Goal: Transaction & Acquisition: Book appointment/travel/reservation

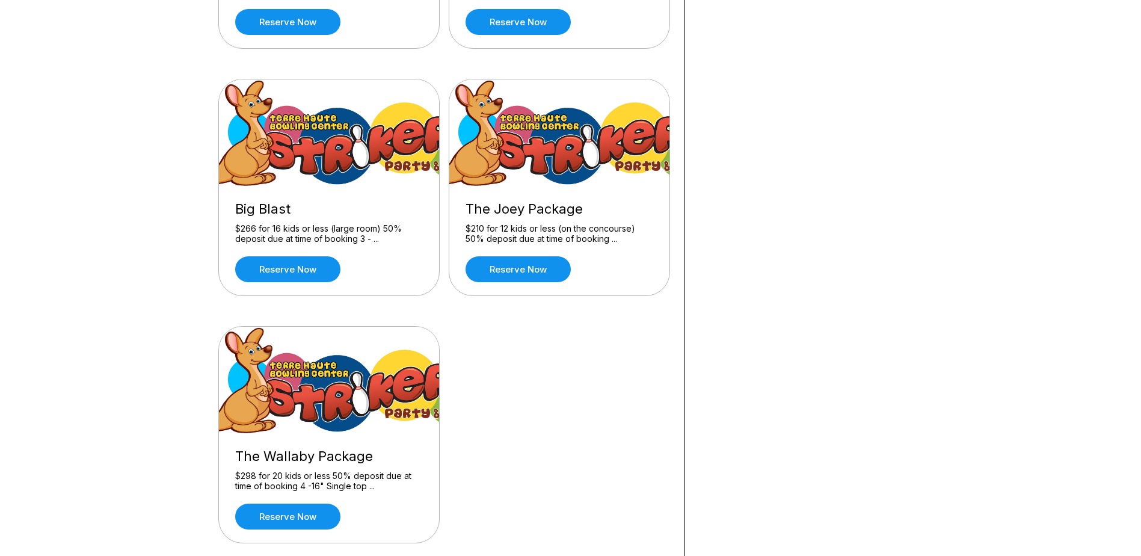
scroll to position [301, 0]
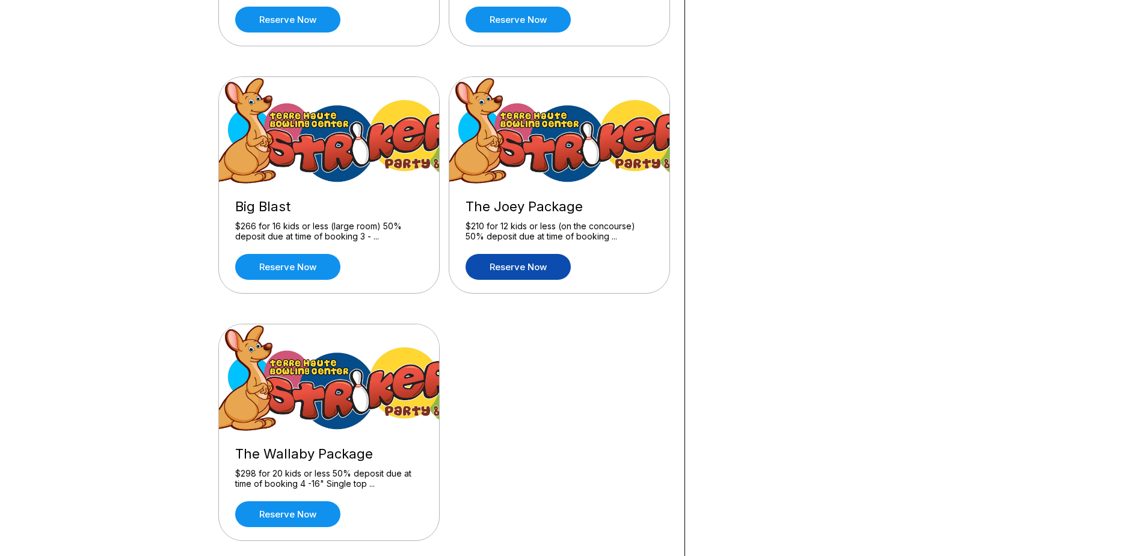
click at [500, 255] on link "Reserve now" at bounding box center [518, 267] width 105 height 26
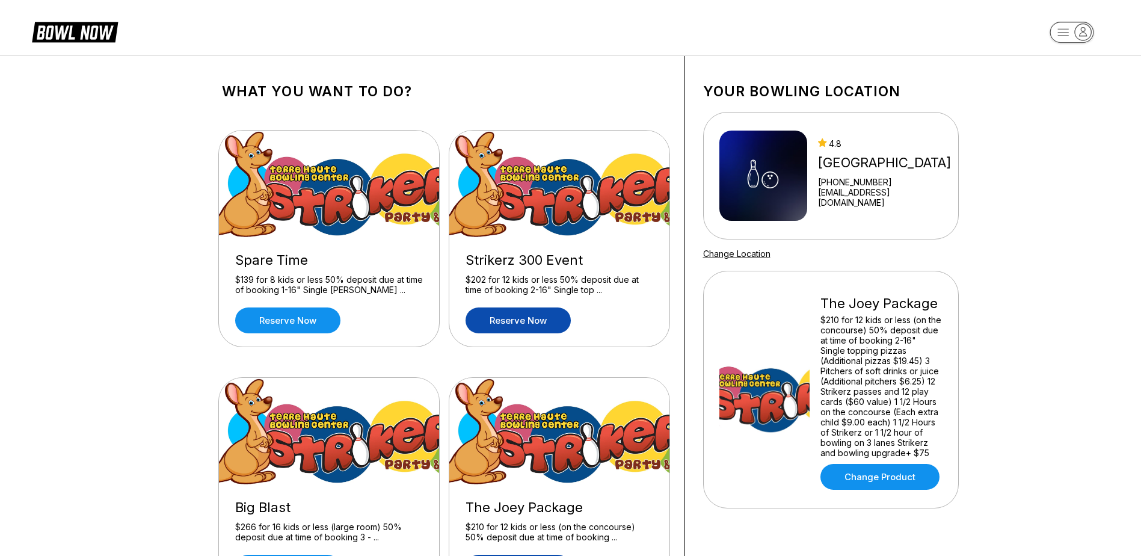
click at [524, 315] on link "Reserve now" at bounding box center [518, 320] width 105 height 26
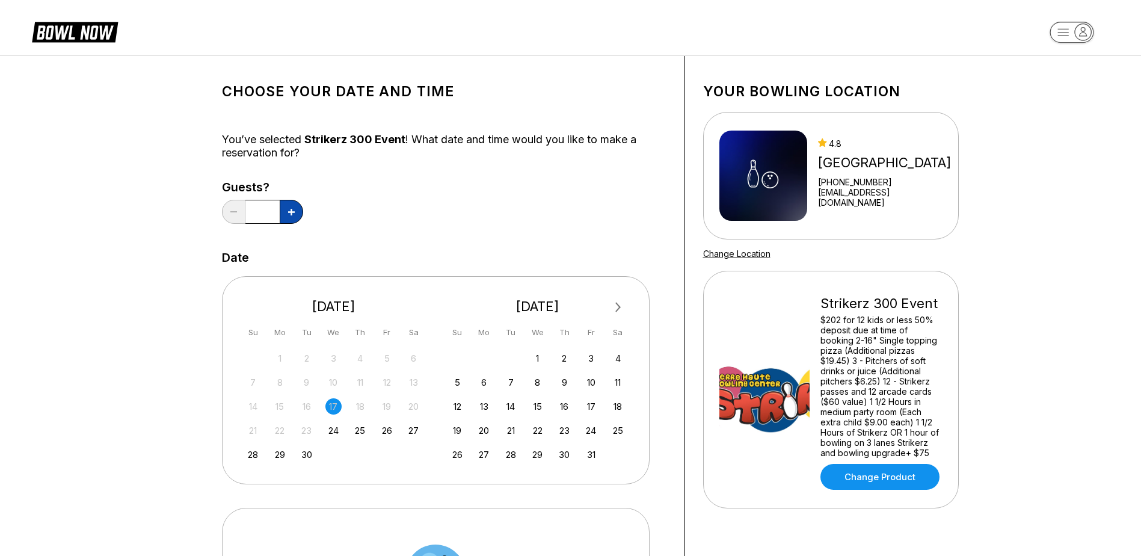
click at [294, 205] on button at bounding box center [291, 212] width 23 height 24
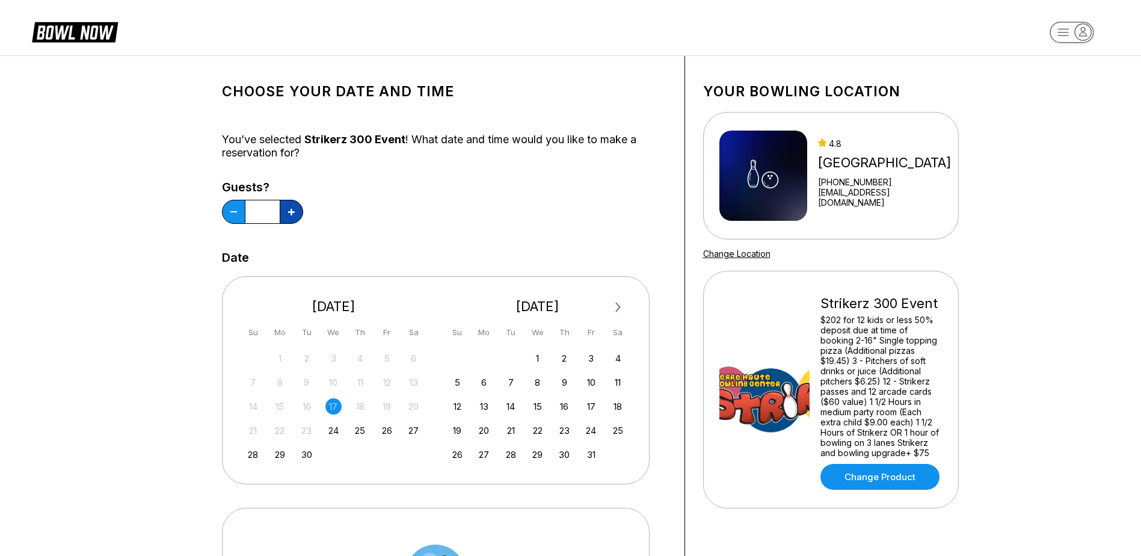
click at [294, 205] on button at bounding box center [291, 212] width 23 height 24
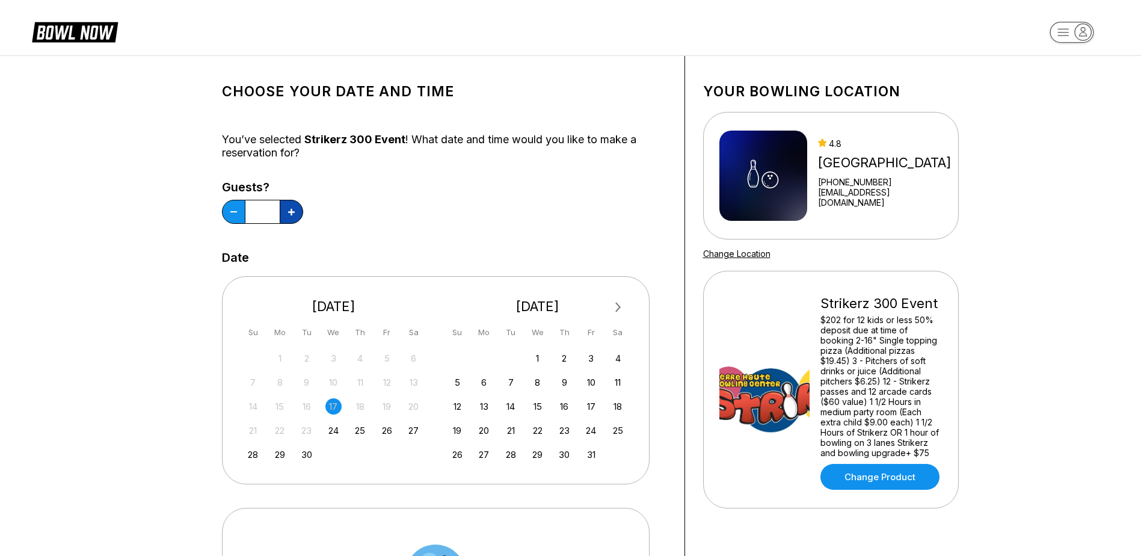
click at [294, 205] on button at bounding box center [291, 212] width 23 height 24
type input "**"
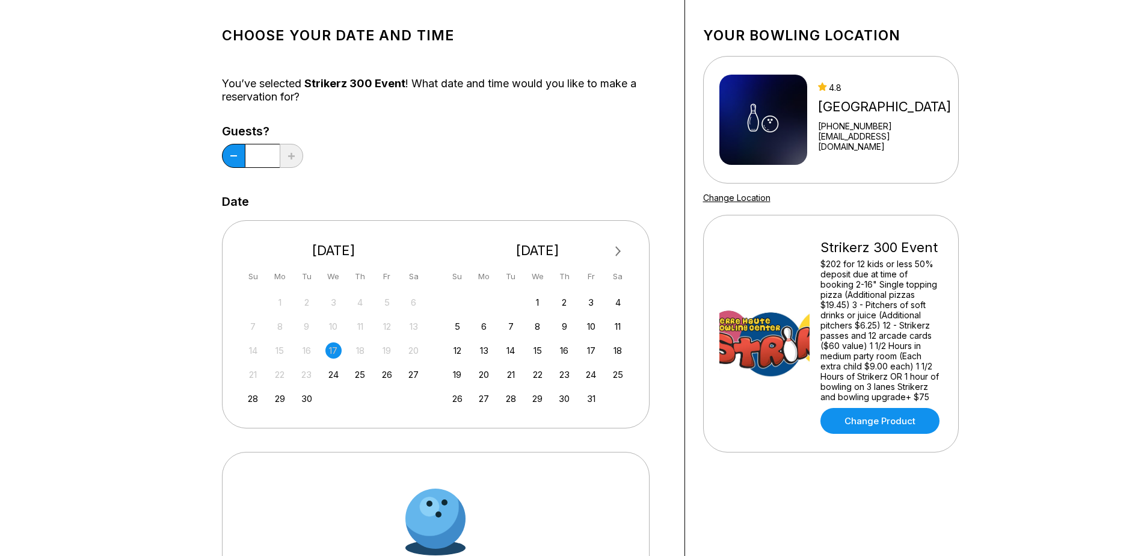
scroll to position [120, 0]
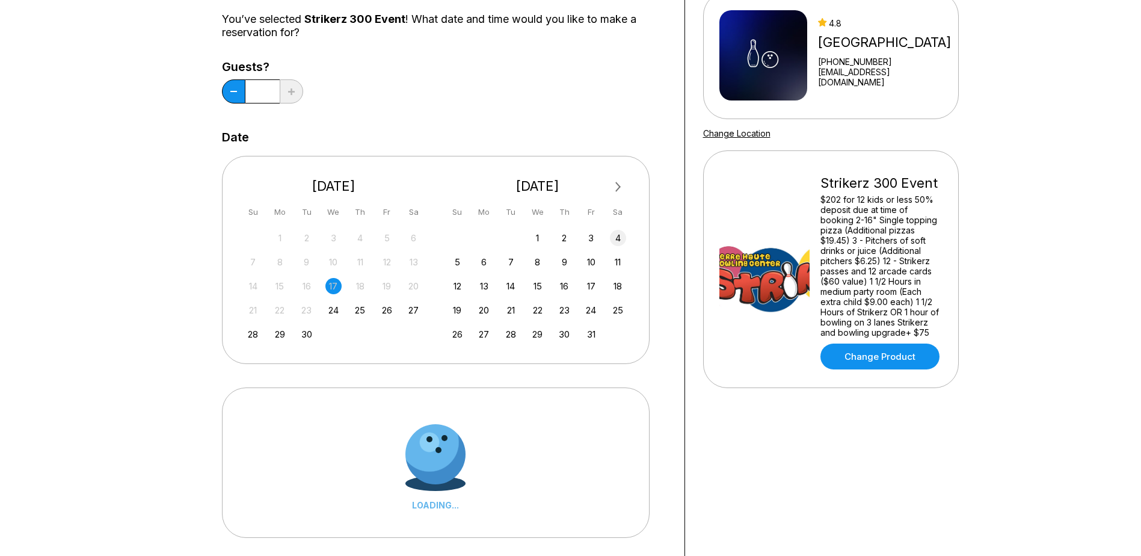
click at [612, 239] on div "4" at bounding box center [618, 238] width 16 height 16
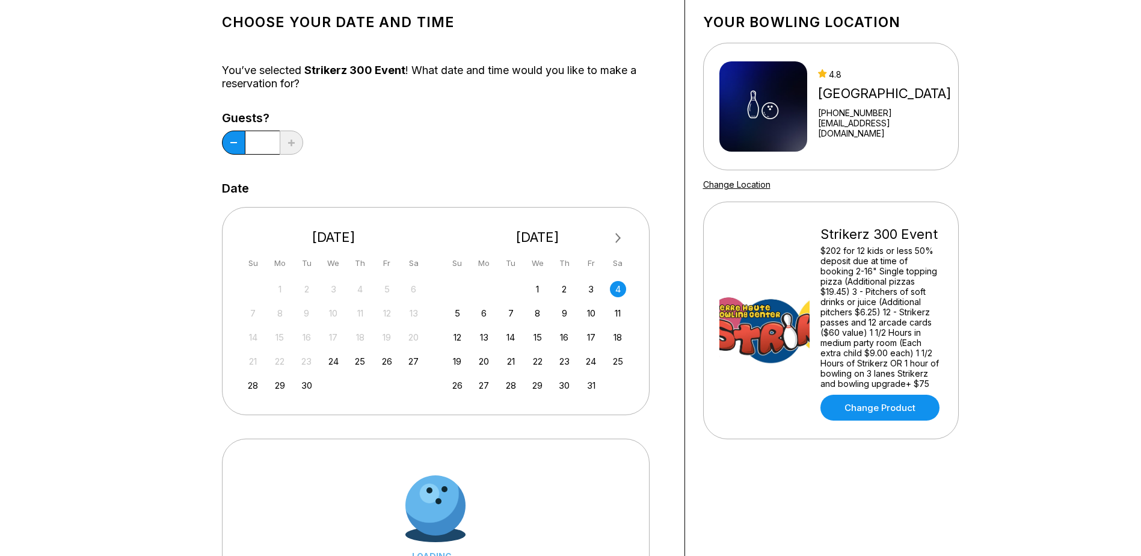
scroll to position [0, 0]
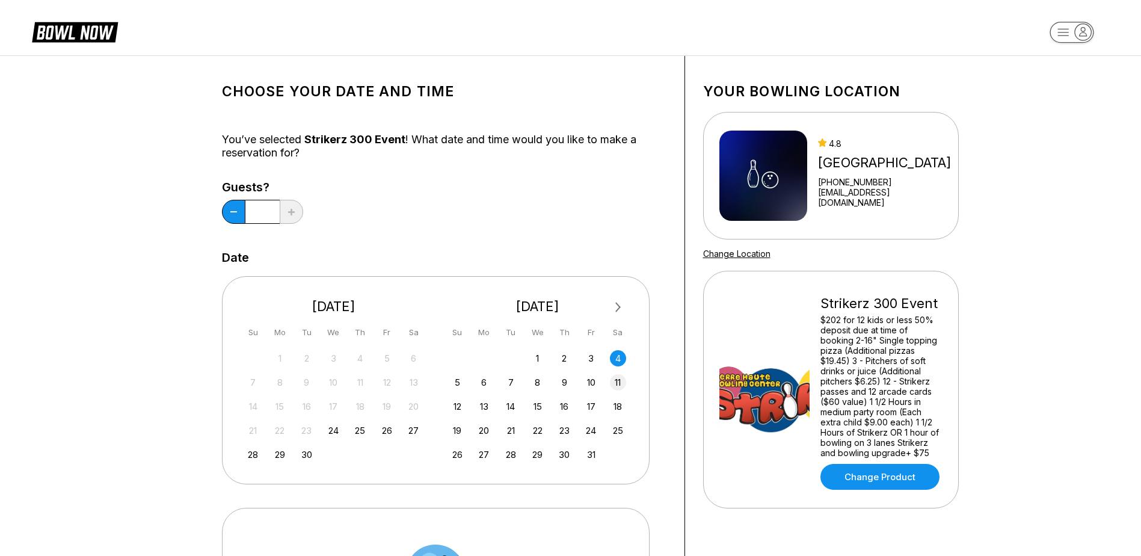
click at [617, 388] on div "11" at bounding box center [618, 382] width 16 height 16
drag, startPoint x: 454, startPoint y: 377, endPoint x: 505, endPoint y: 392, distance: 52.9
click at [454, 377] on div "5" at bounding box center [457, 382] width 16 height 16
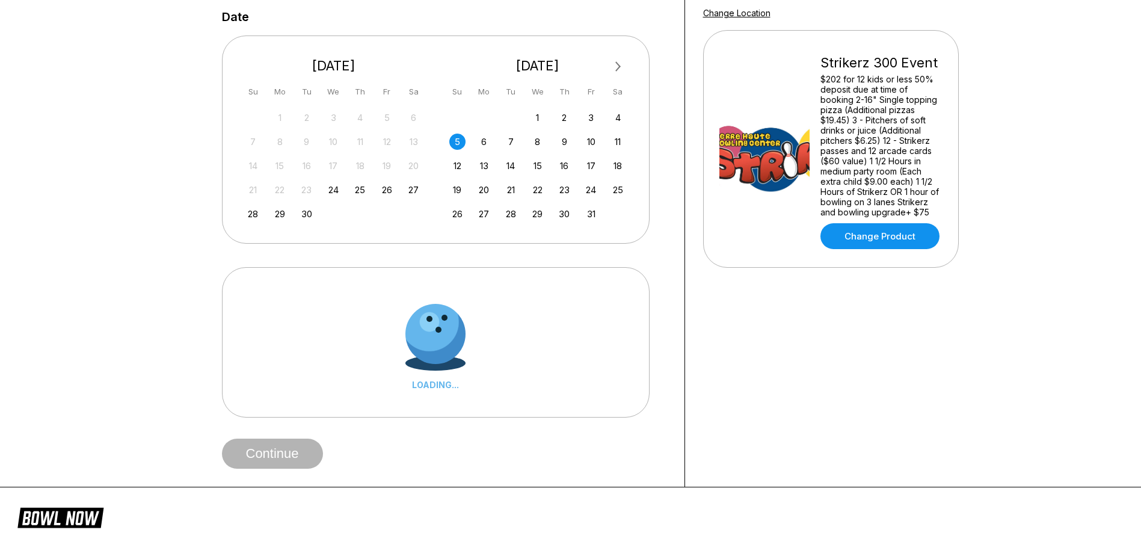
click at [414, 385] on div "LOADING..." at bounding box center [435, 385] width 60 height 10
click at [482, 147] on div "6" at bounding box center [484, 142] width 16 height 16
click at [453, 141] on div "5" at bounding box center [457, 142] width 16 height 16
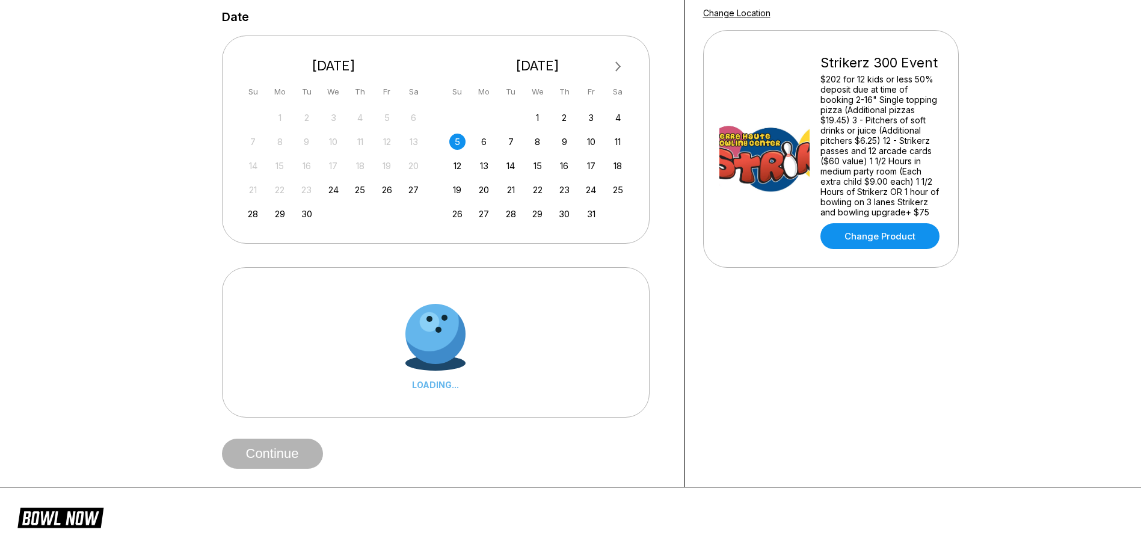
drag, startPoint x: 453, startPoint y: 141, endPoint x: 520, endPoint y: 282, distance: 155.3
click at [520, 282] on div "LOADING..." at bounding box center [436, 342] width 428 height 150
click at [436, 319] on div at bounding box center [435, 333] width 85 height 85
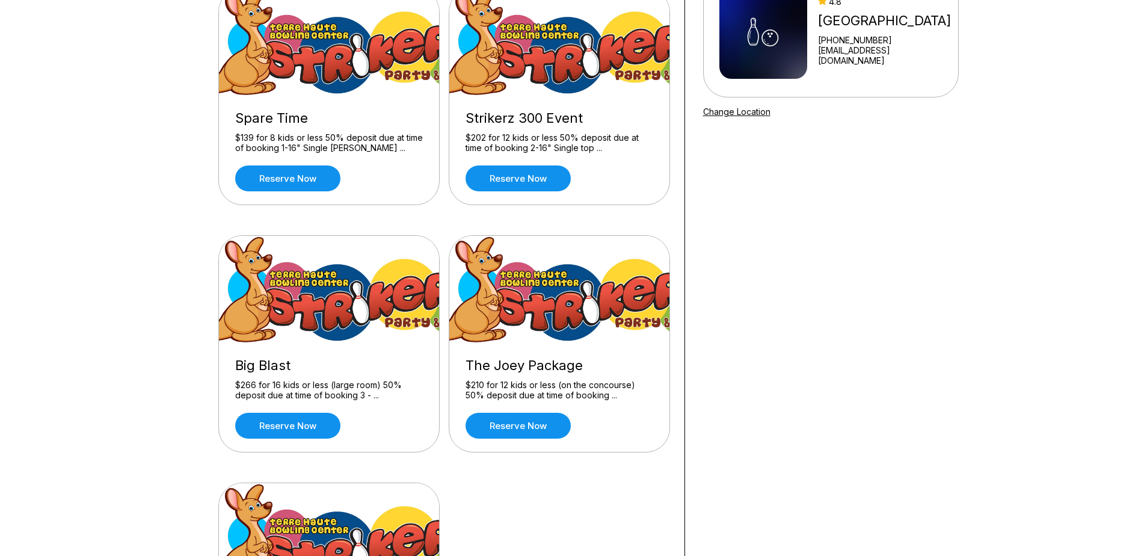
scroll to position [120, 0]
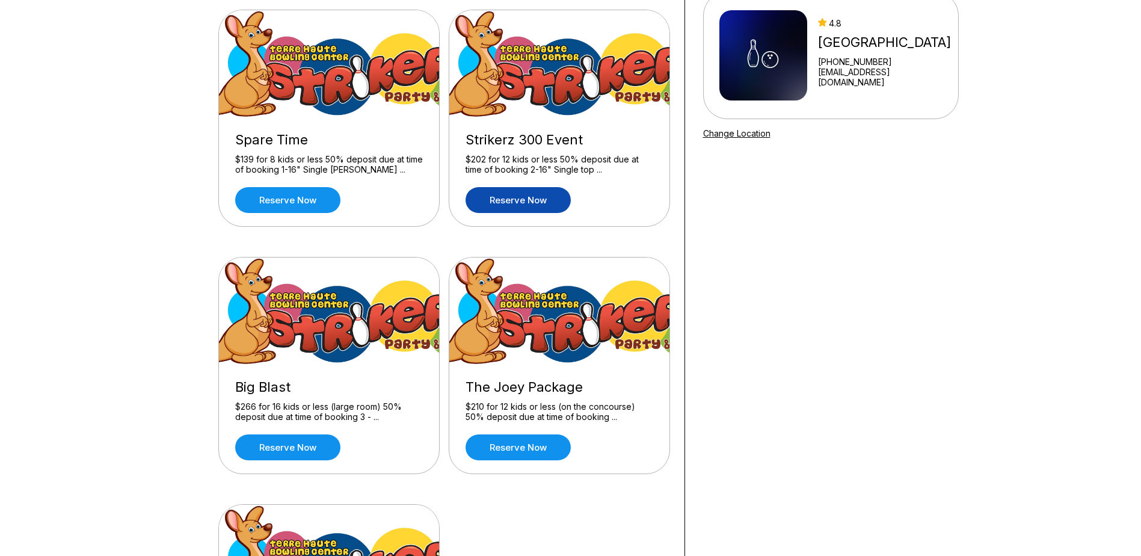
click at [532, 196] on link "Reserve now" at bounding box center [518, 200] width 105 height 26
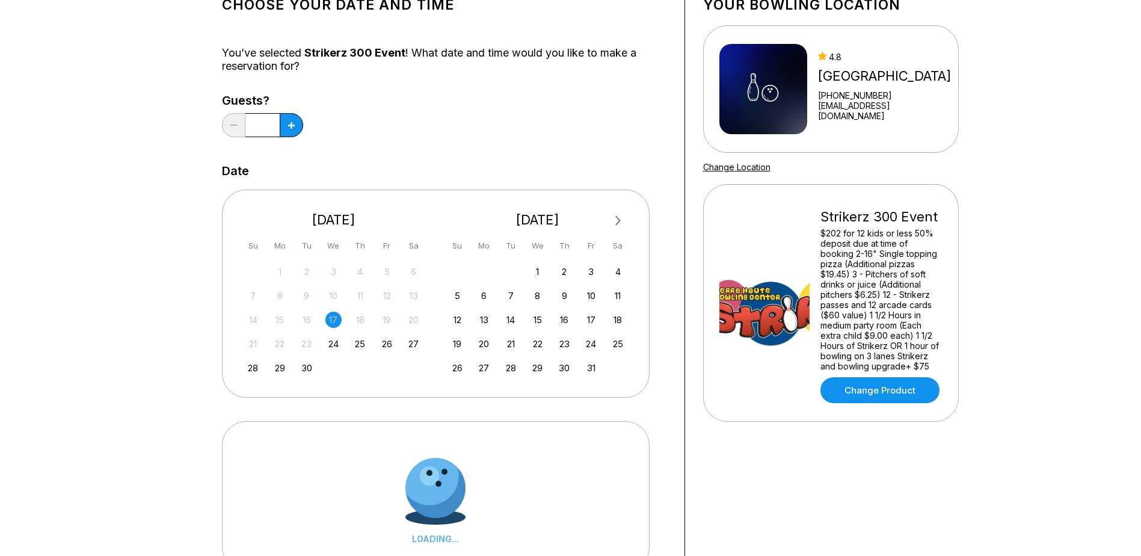
scroll to position [180, 0]
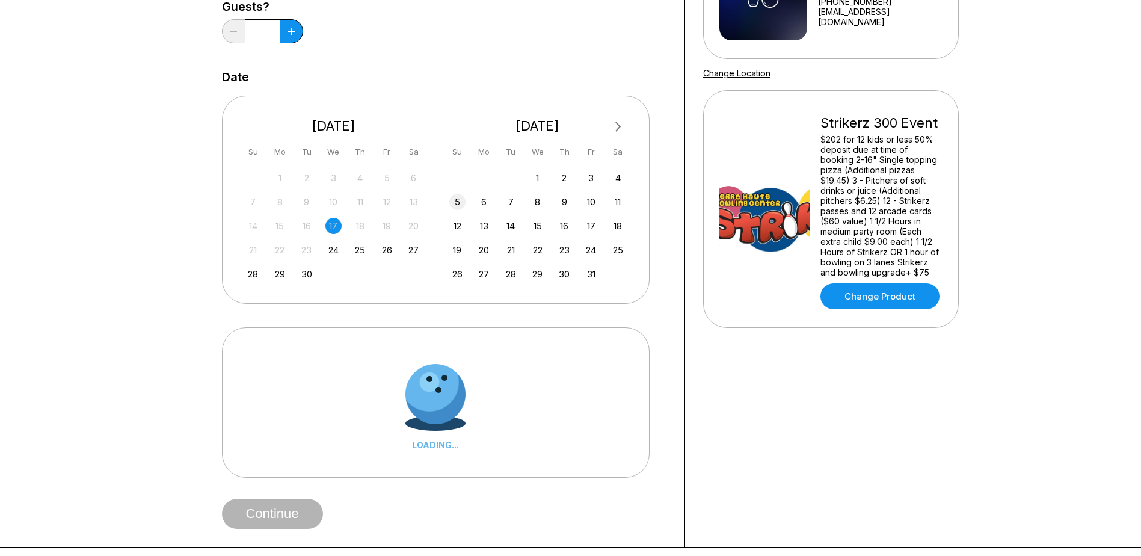
click at [458, 200] on div "5" at bounding box center [457, 202] width 16 height 16
click at [410, 366] on div at bounding box center [429, 382] width 120 height 120
click at [428, 404] on div at bounding box center [436, 394] width 64 height 64
click at [428, 404] on div at bounding box center [435, 393] width 81 height 81
click at [288, 30] on icon at bounding box center [291, 31] width 7 height 7
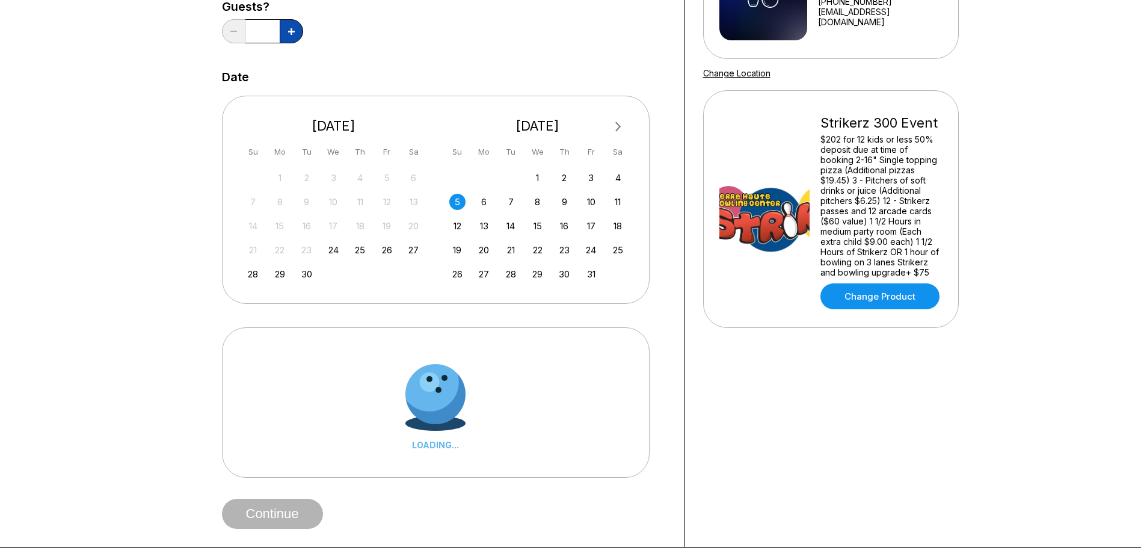
click at [288, 30] on icon at bounding box center [291, 31] width 7 height 7
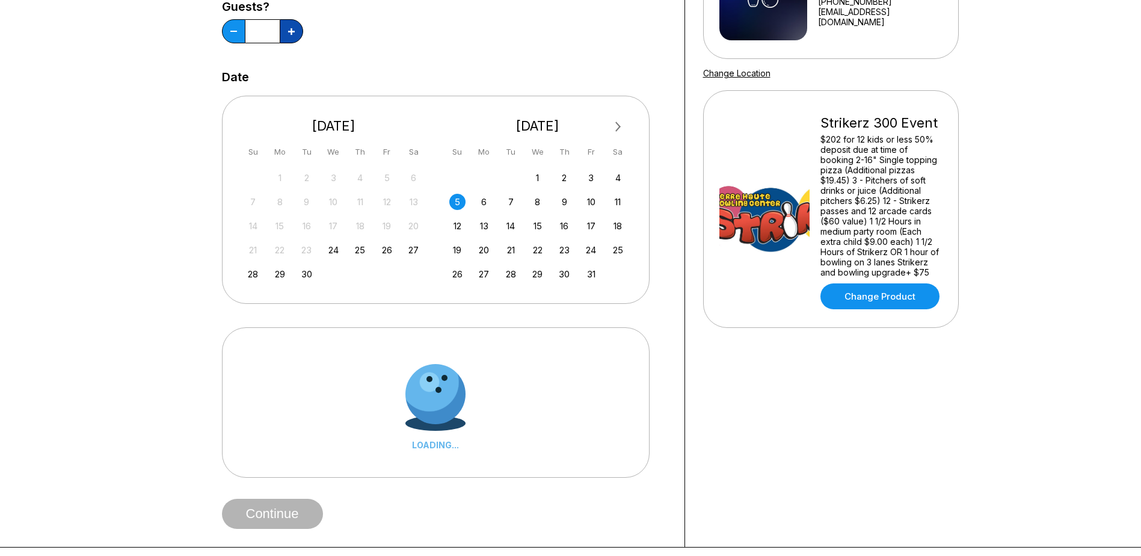
click at [288, 30] on icon at bounding box center [291, 31] width 7 height 7
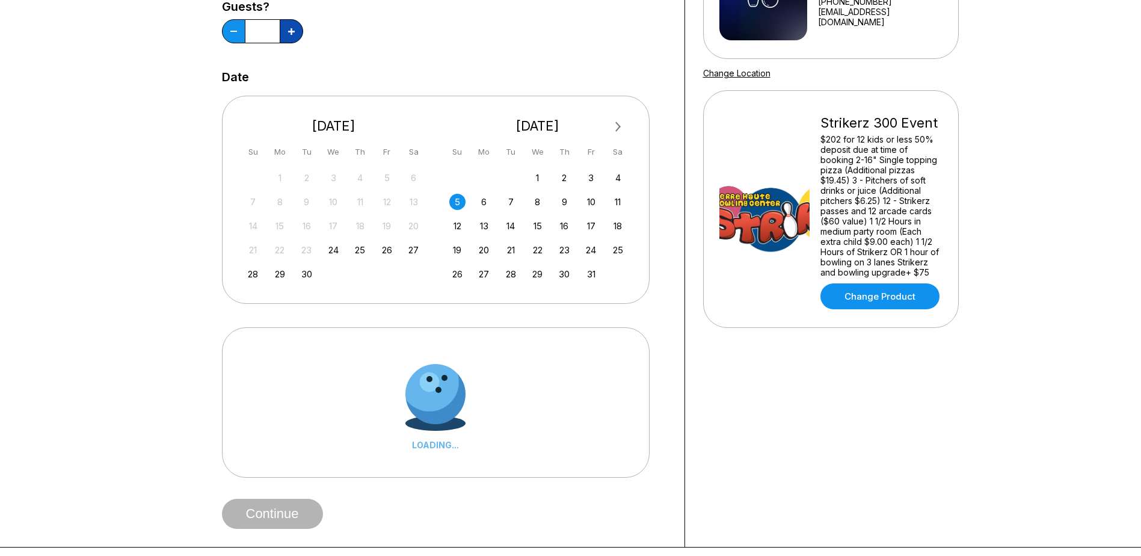
type input "**"
click at [451, 404] on div at bounding box center [436, 394] width 70 height 70
click at [257, 527] on div "Continue" at bounding box center [444, 514] width 445 height 30
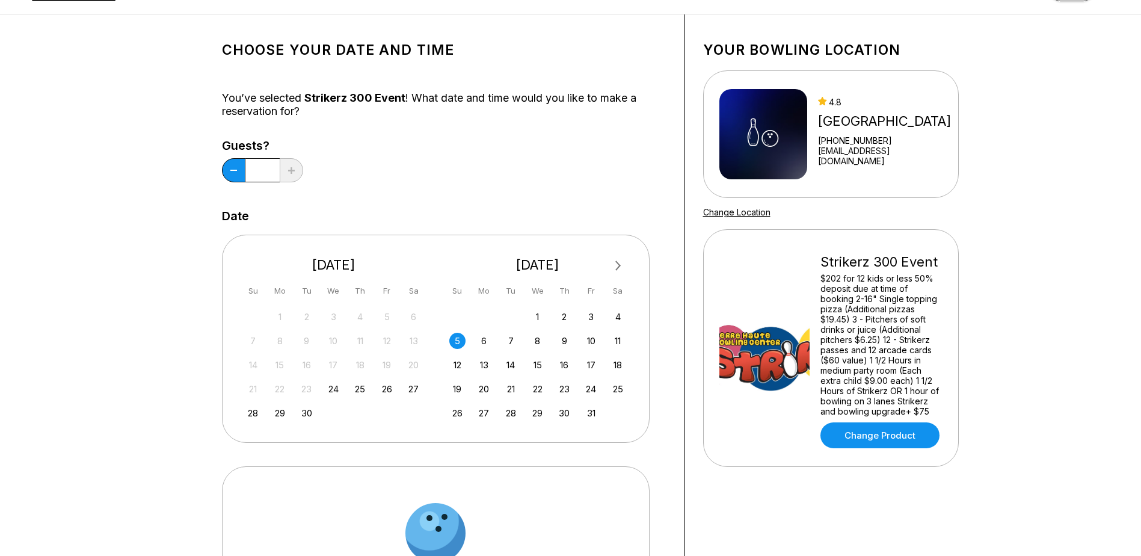
scroll to position [241, 0]
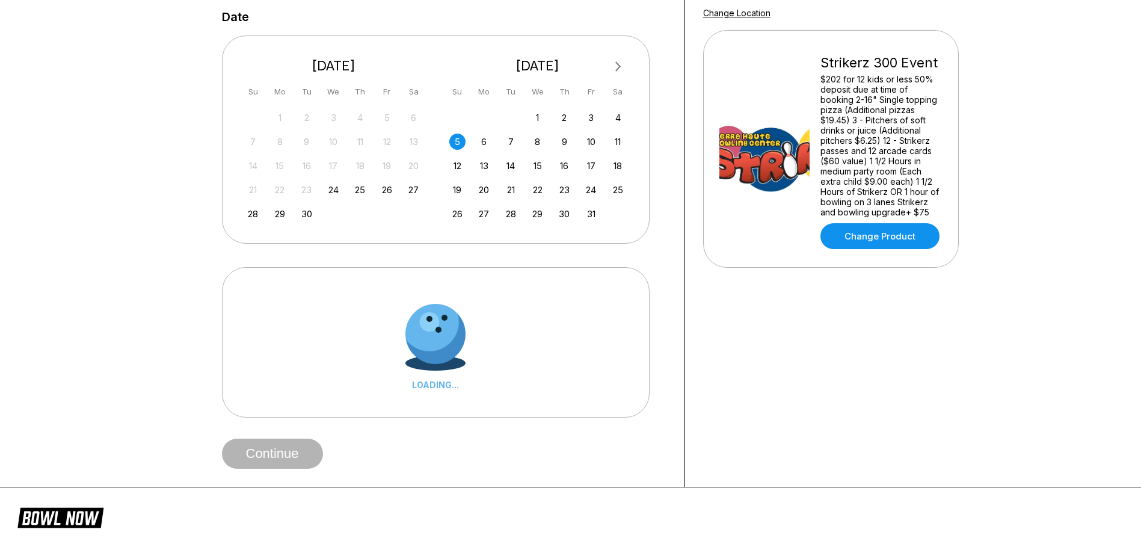
click at [455, 337] on div at bounding box center [436, 334] width 76 height 76
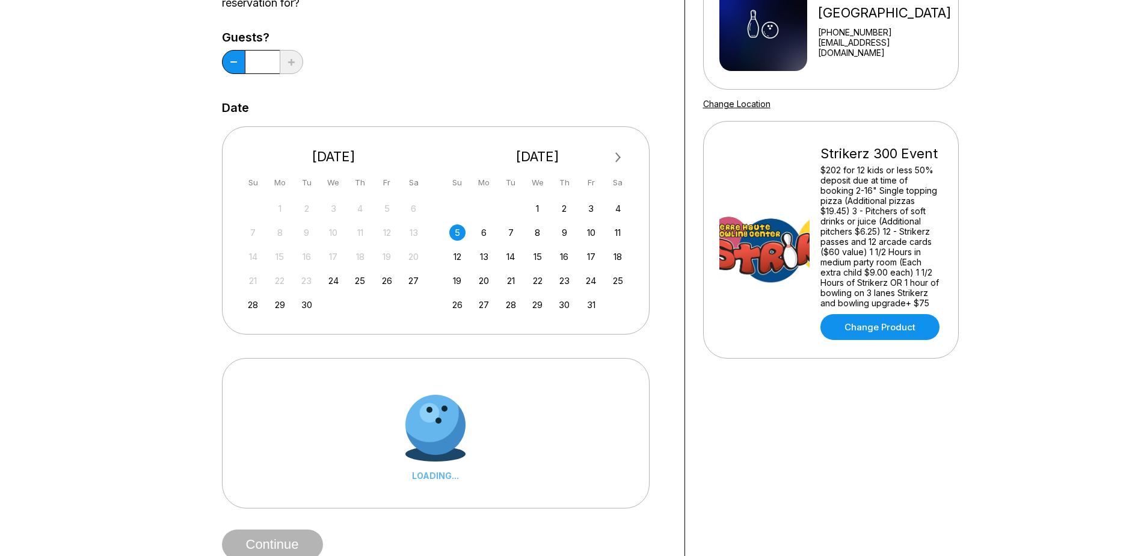
scroll to position [60, 0]
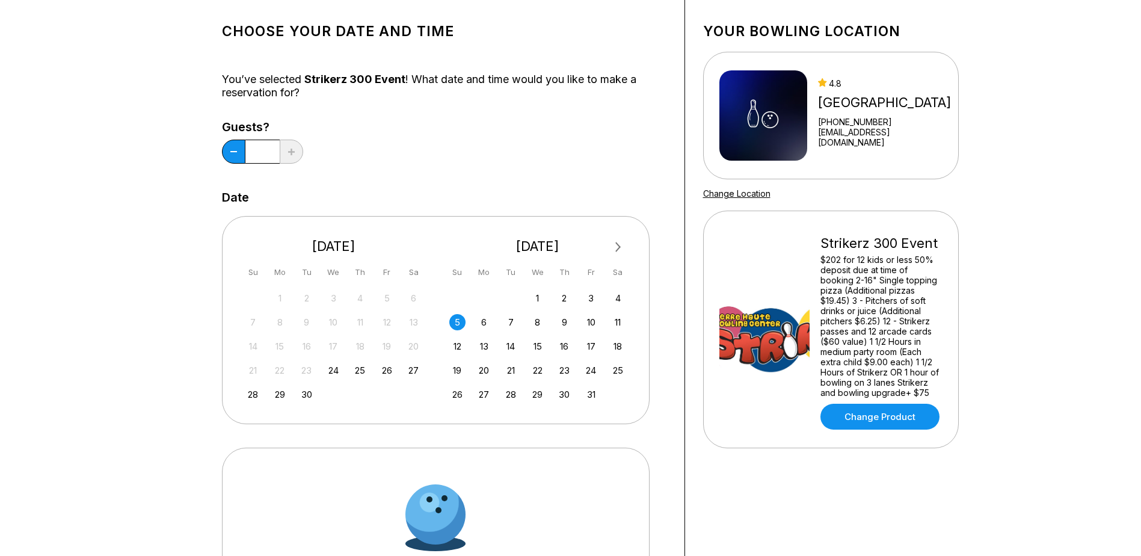
click at [329, 263] on div "[DATE] Su Mo Tu We Th Fr Sa" at bounding box center [334, 256] width 186 height 60
click at [617, 251] on span "Next Month" at bounding box center [617, 247] width 0 height 14
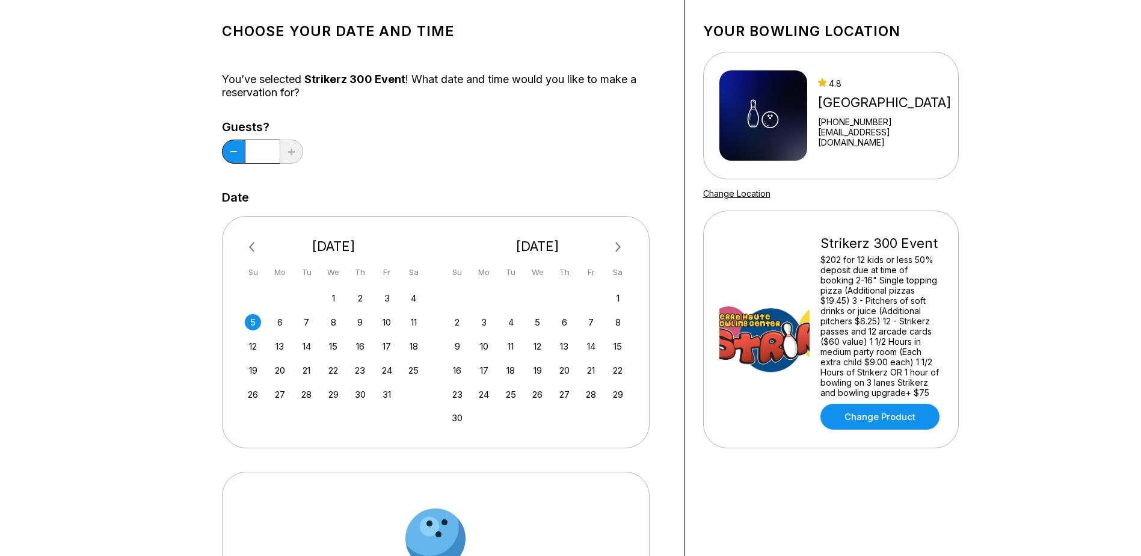
click at [249, 251] on button "Previous Month" at bounding box center [253, 247] width 19 height 19
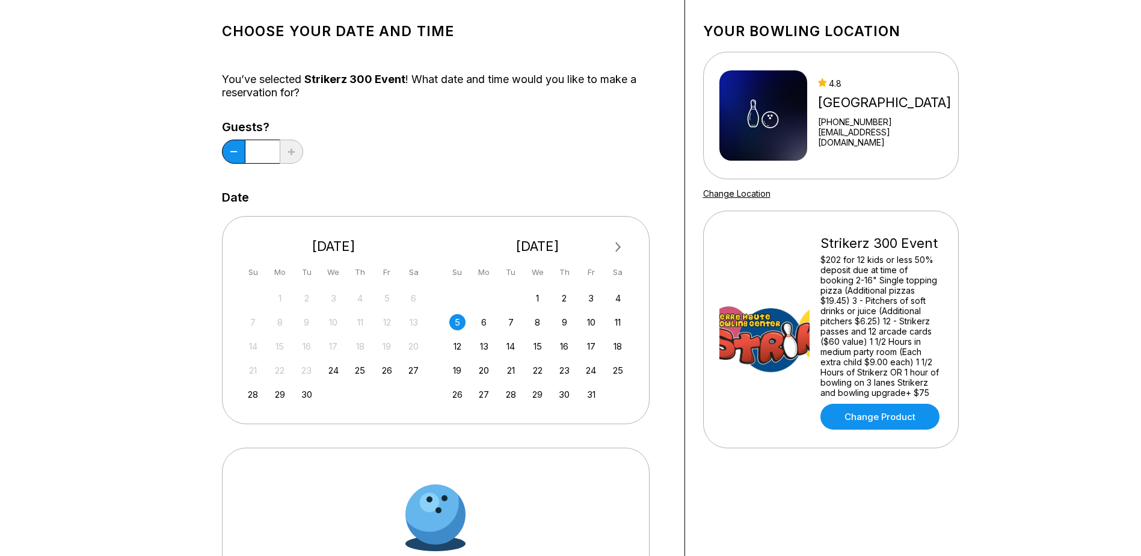
click at [464, 318] on div "5" at bounding box center [457, 322] width 16 height 16
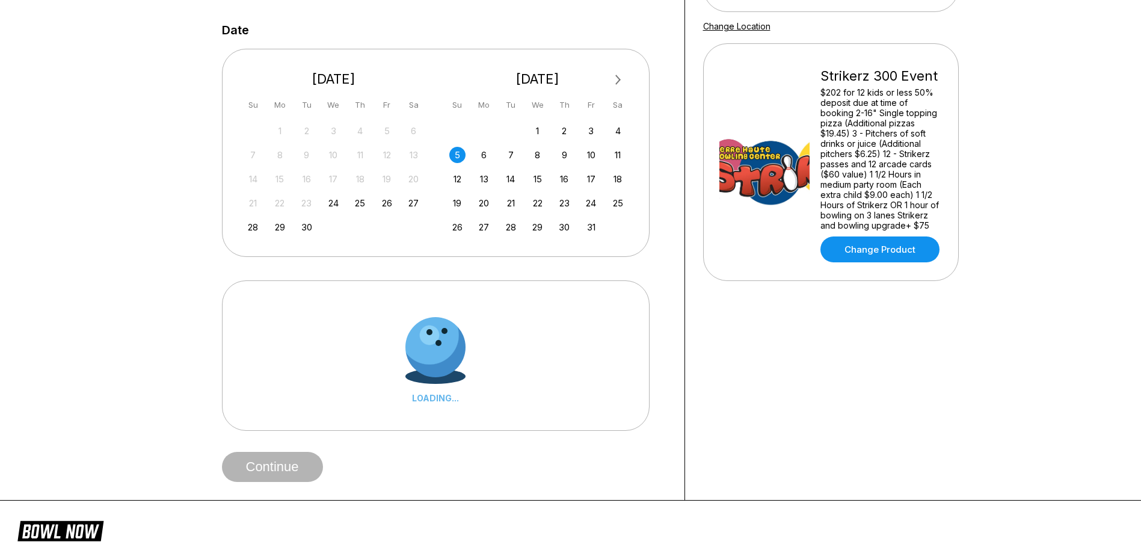
scroll to position [241, 0]
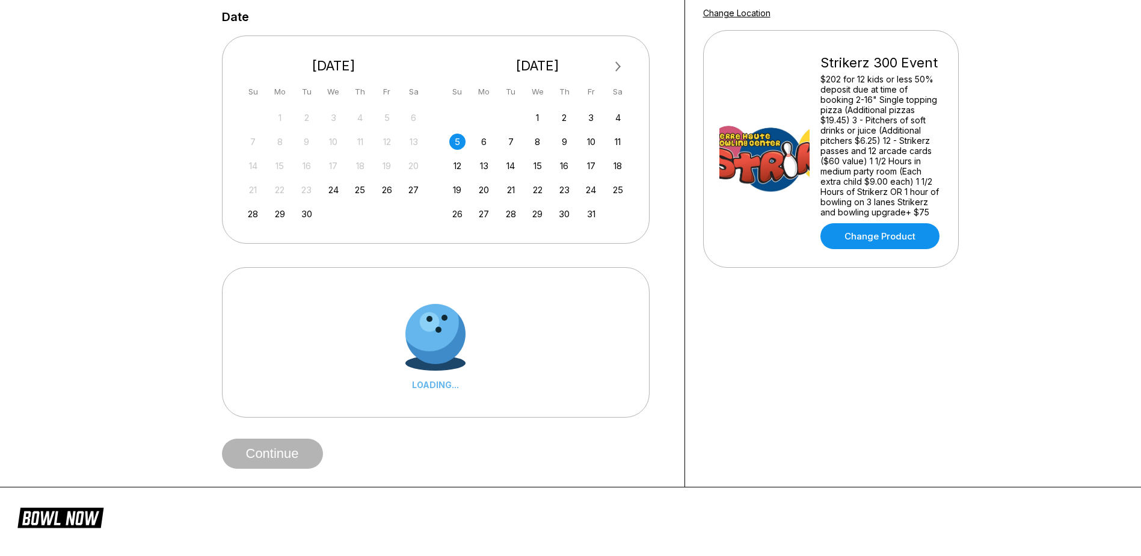
click at [462, 322] on div at bounding box center [436, 334] width 70 height 70
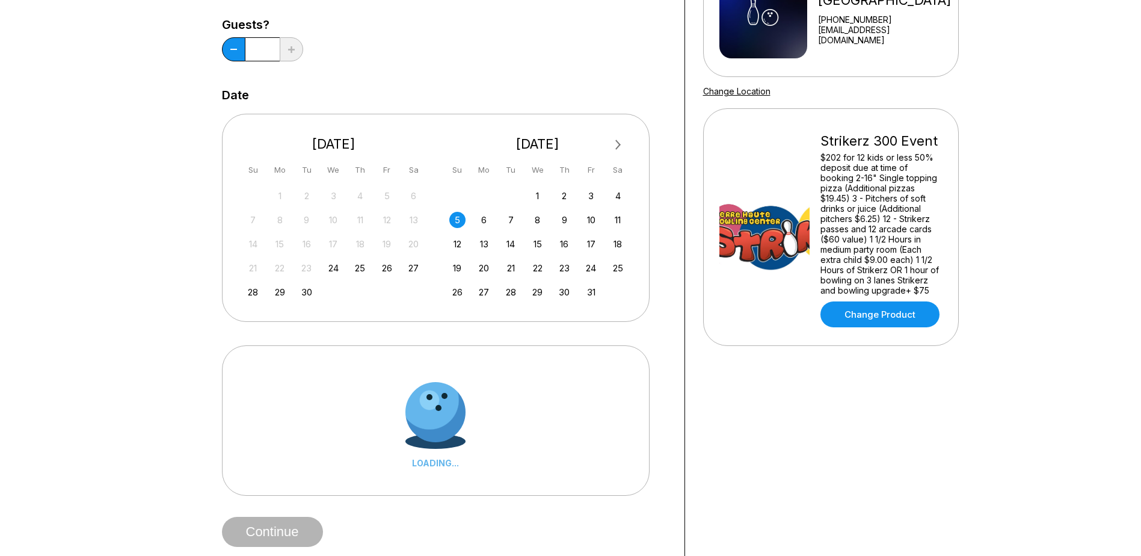
scroll to position [60, 0]
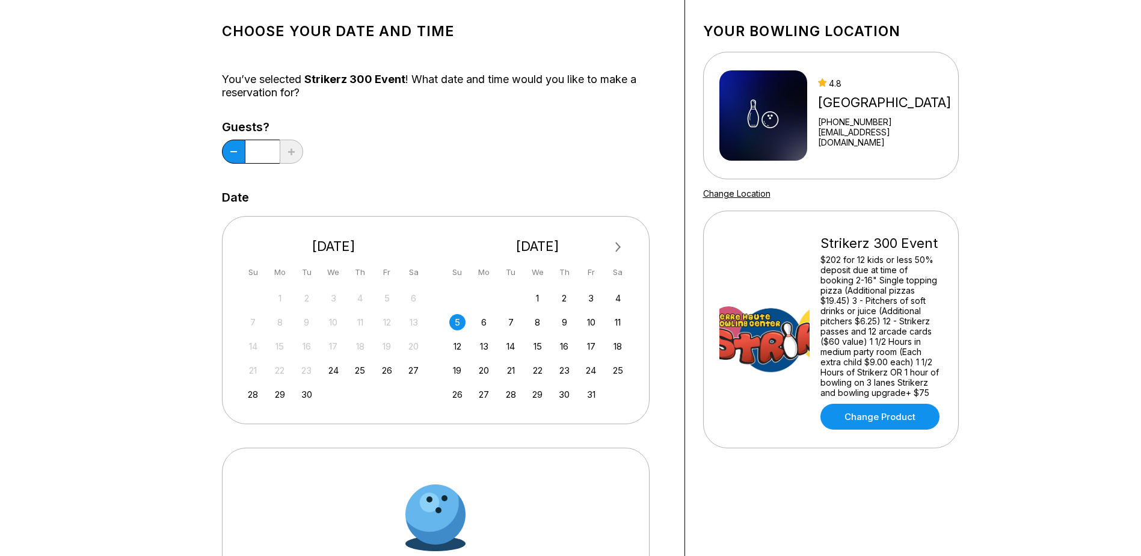
click at [726, 194] on link "Change Location" at bounding box center [736, 193] width 67 height 10
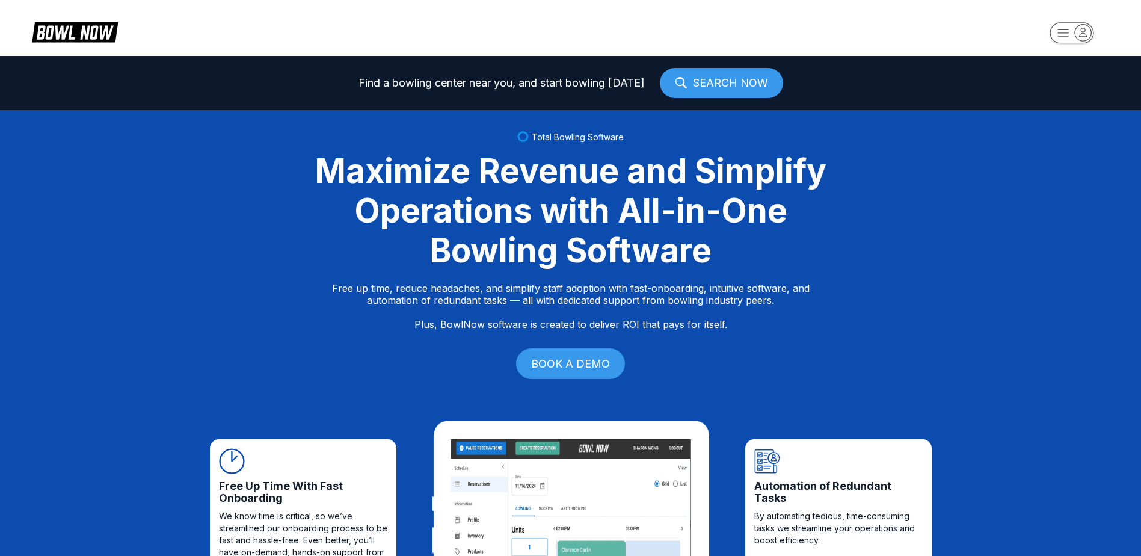
click at [80, 24] on icon at bounding box center [75, 31] width 86 height 23
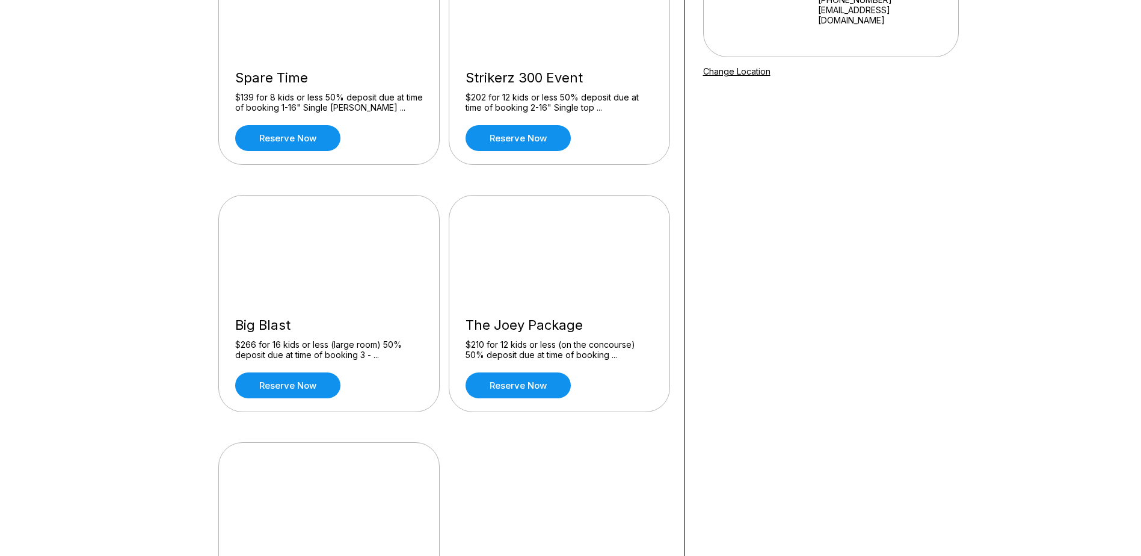
scroll to position [241, 0]
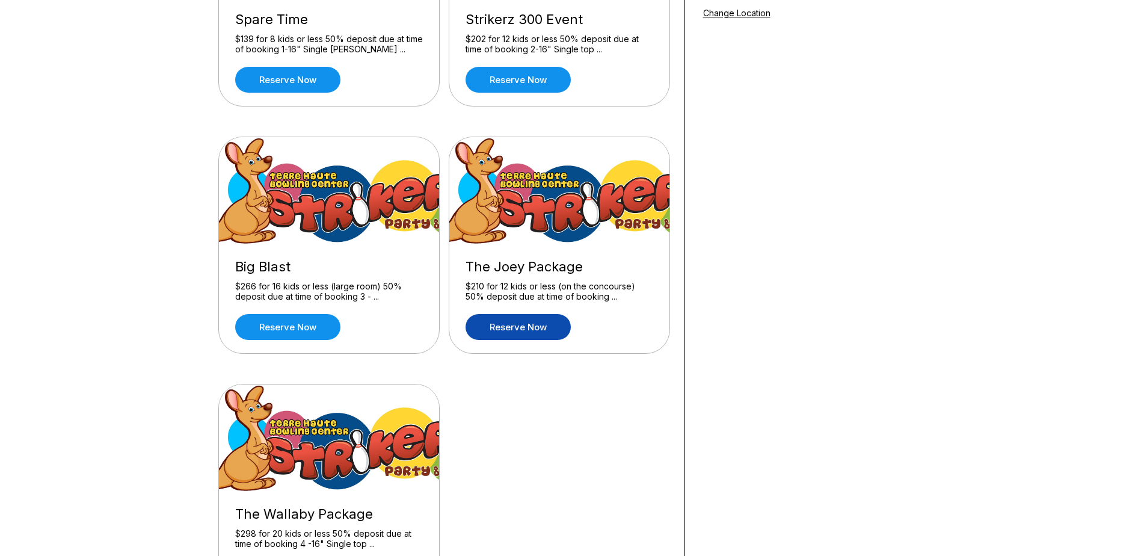
click at [531, 319] on link "Reserve now" at bounding box center [518, 327] width 105 height 26
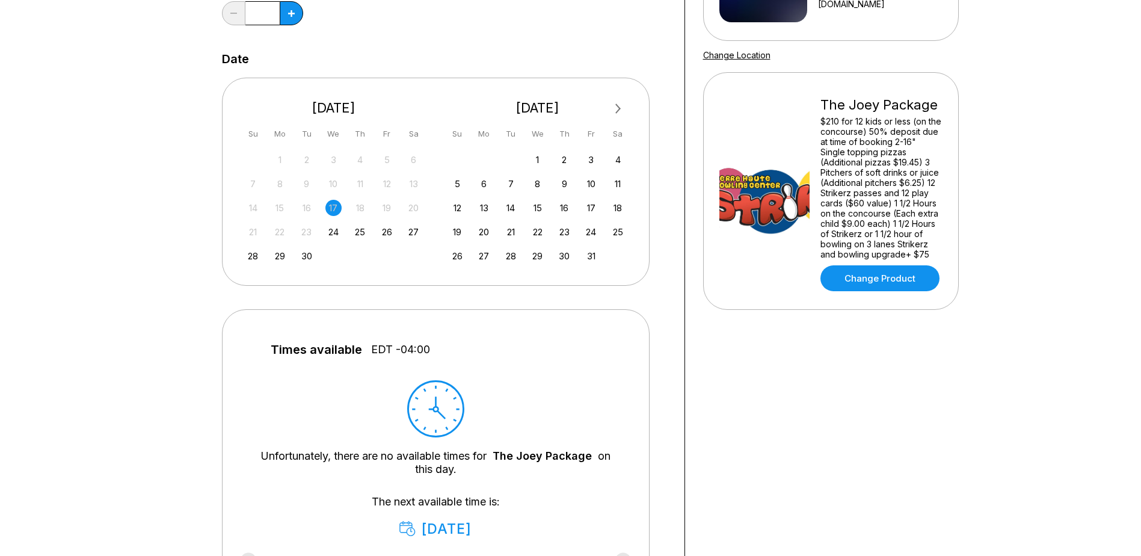
scroll to position [120, 0]
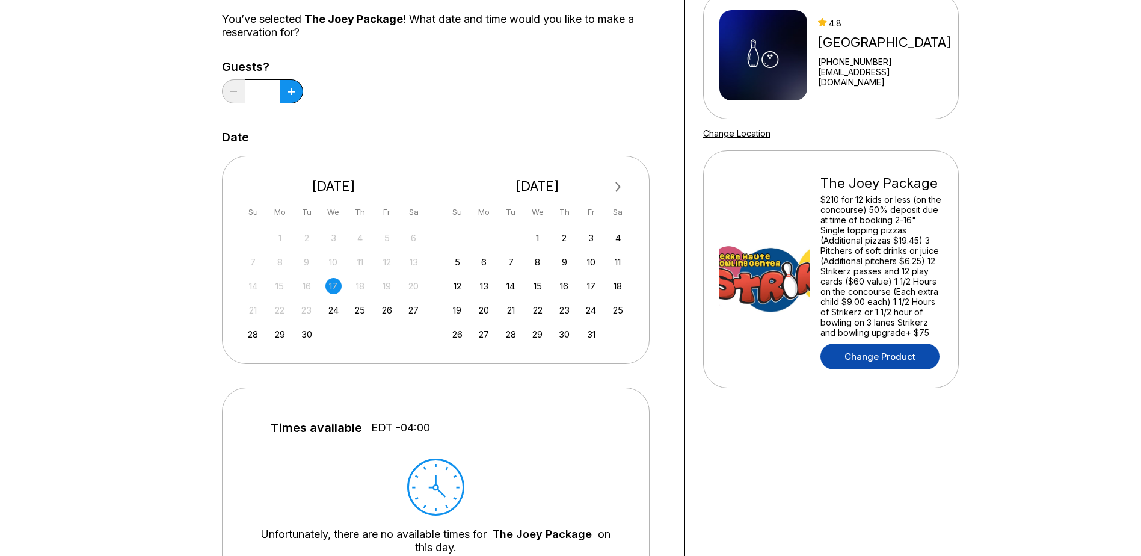
click at [880, 357] on link "Change Product" at bounding box center [879, 356] width 119 height 26
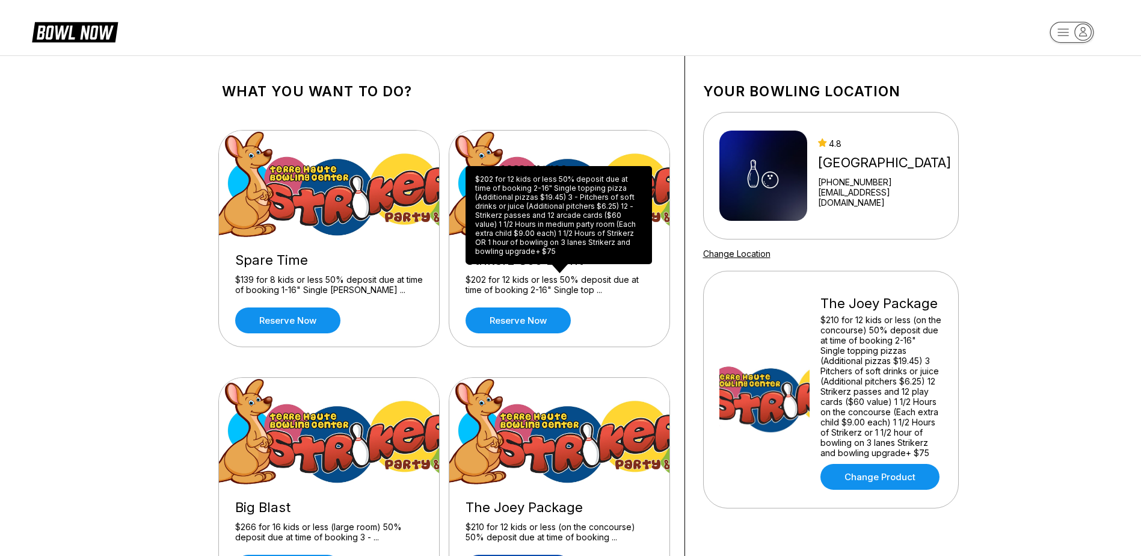
click at [560, 304] on div "Strikerz 300 Event $202 for 12 kids or less 50% deposit due at time of booking …" at bounding box center [559, 293] width 220 height 108
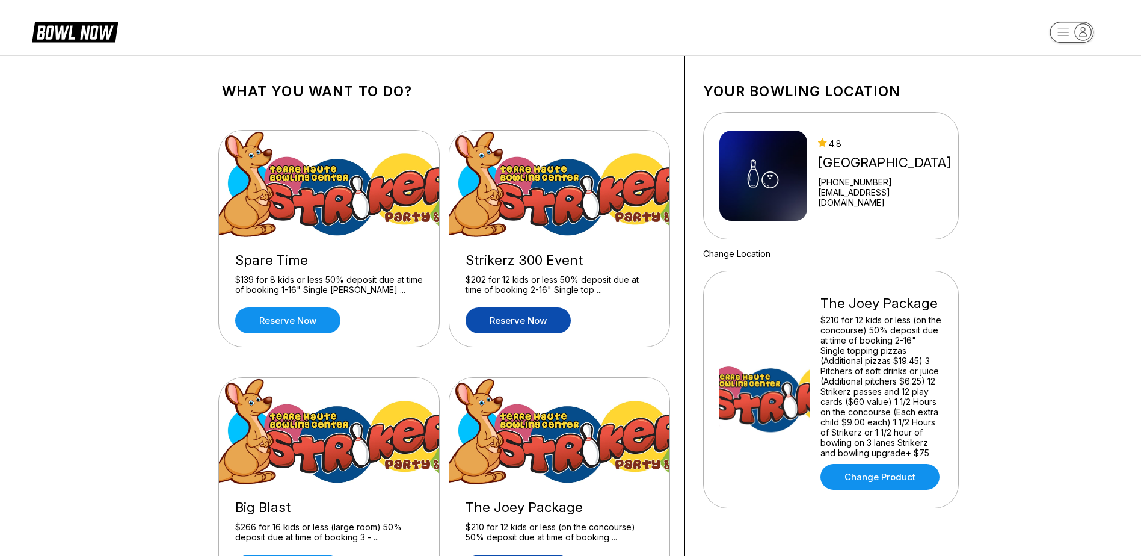
click at [552, 322] on link "Reserve now" at bounding box center [518, 320] width 105 height 26
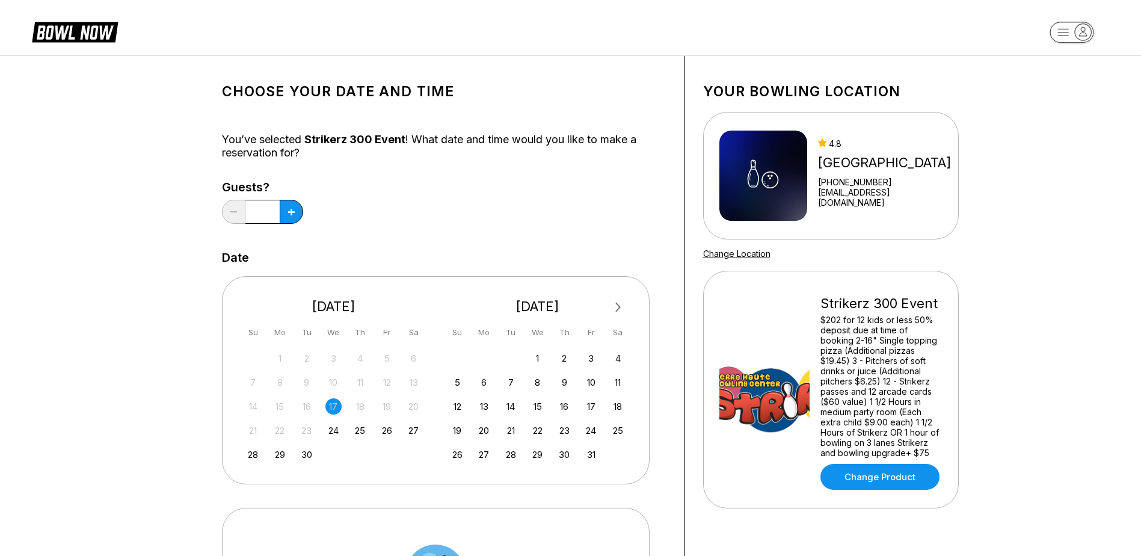
scroll to position [301, 0]
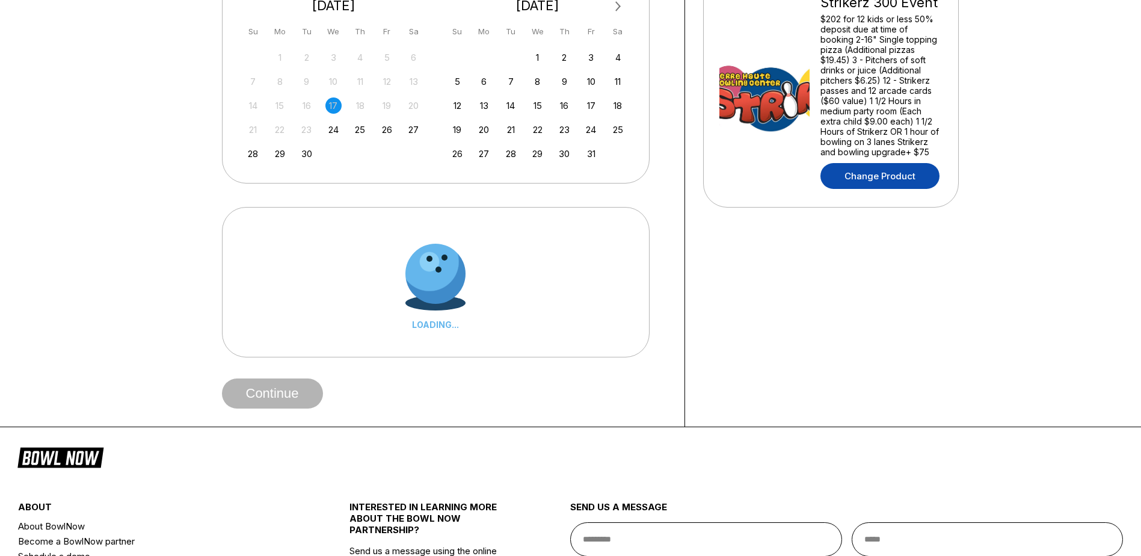
click at [852, 184] on link "Change Product" at bounding box center [879, 176] width 119 height 26
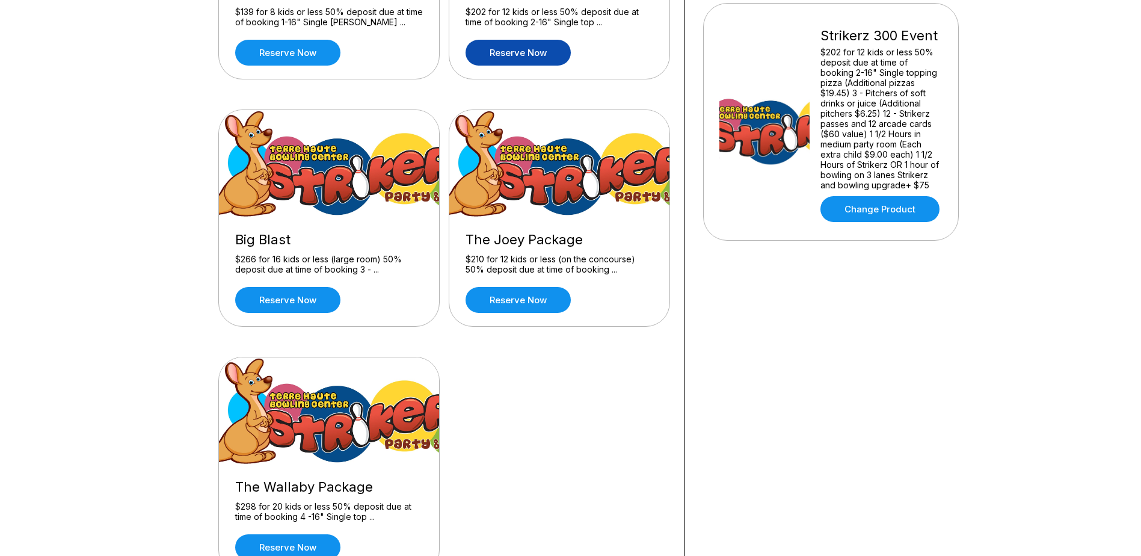
scroll to position [241, 0]
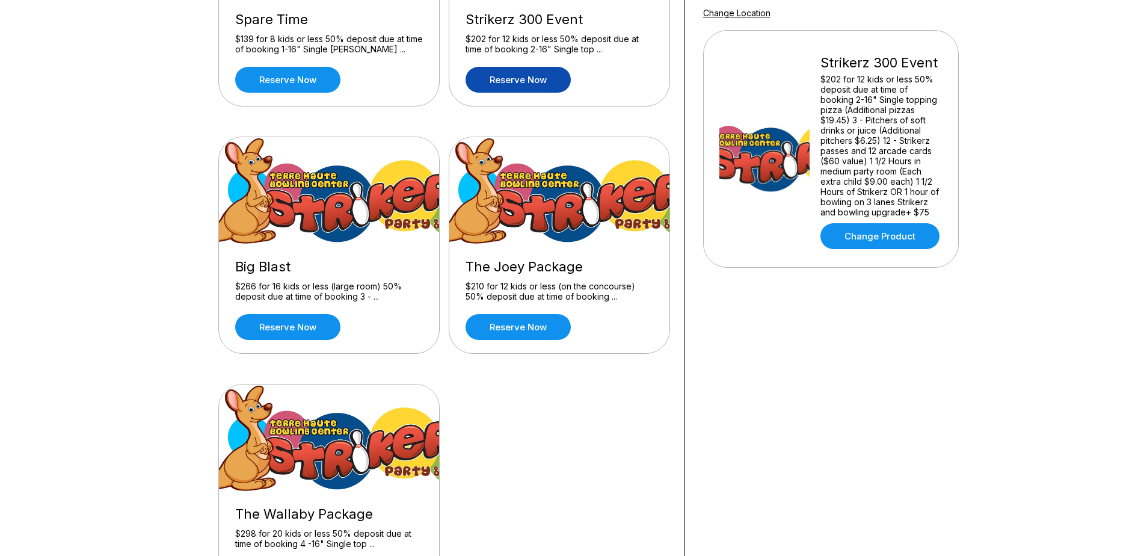
click at [470, 51] on div "$202 for 12 kids or less 50% deposit due at time of booking 2-16" Single top ..." at bounding box center [560, 44] width 188 height 21
click at [513, 76] on link "Reserve now" at bounding box center [518, 80] width 105 height 26
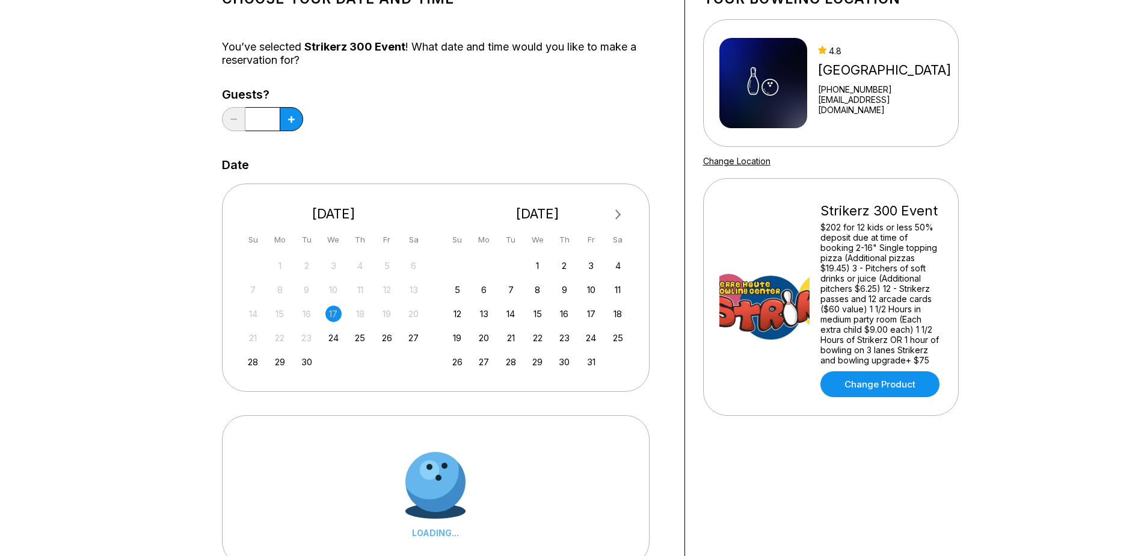
scroll to position [180, 0]
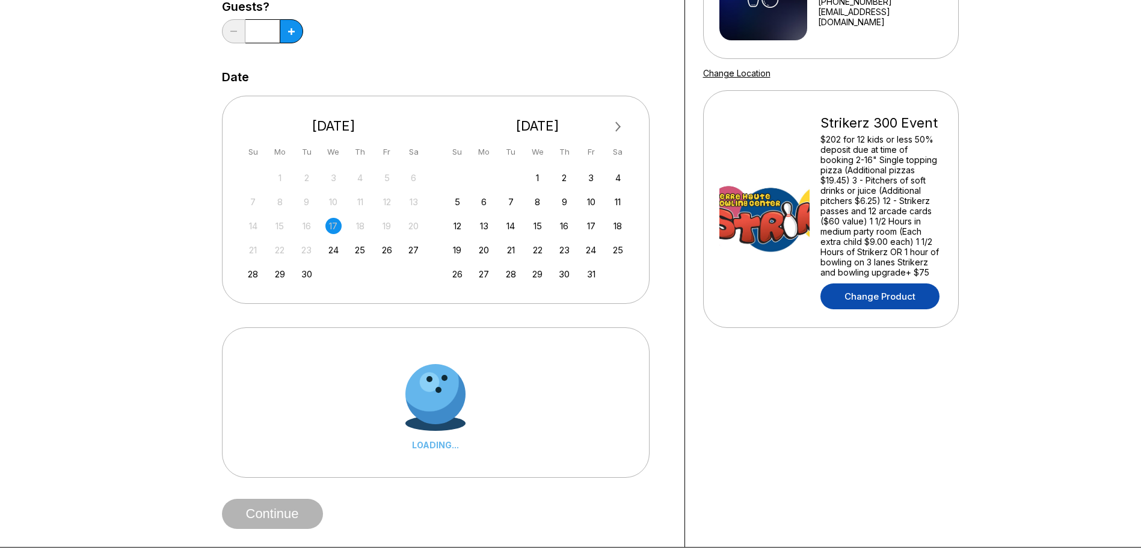
click at [886, 306] on link "Change Product" at bounding box center [879, 296] width 119 height 26
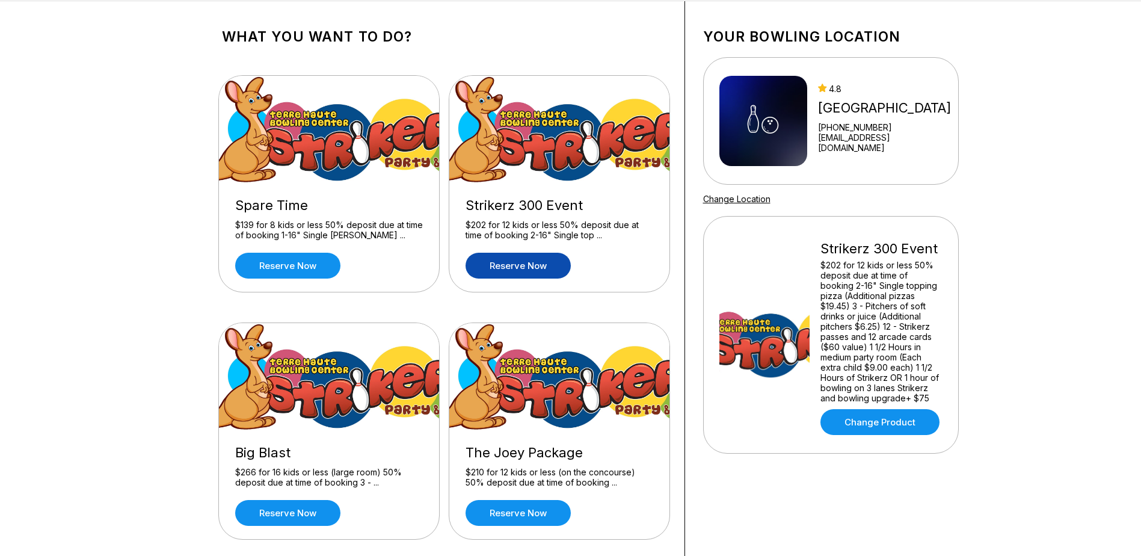
scroll to position [120, 0]
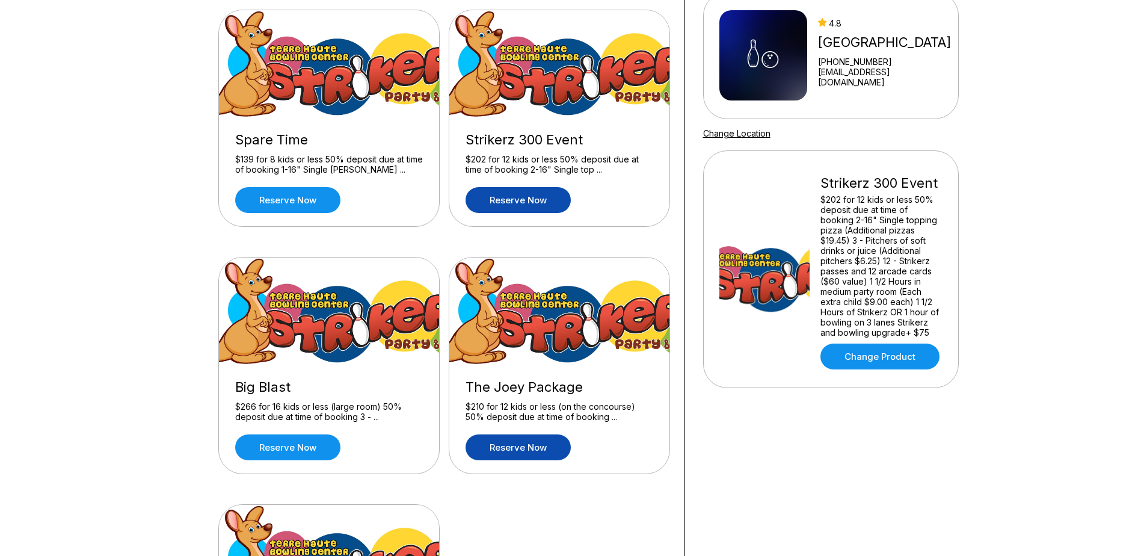
click at [534, 453] on link "Reserve now" at bounding box center [518, 447] width 105 height 26
